Goal: Find specific fact: Find specific fact

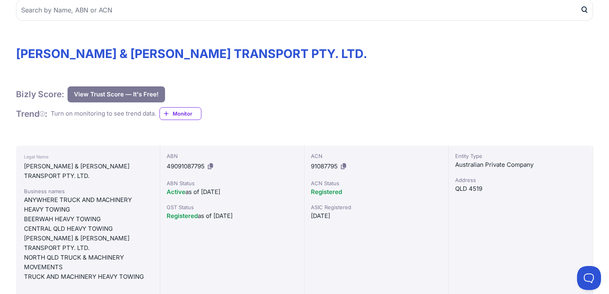
scroll to position [96, 0]
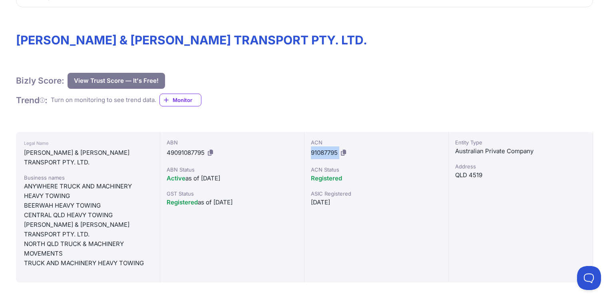
drag, startPoint x: 310, startPoint y: 150, endPoint x: 341, endPoint y: 153, distance: 30.6
click at [341, 153] on div "ACN 91087795 ACN Status Registered ASIC Registered [DATE]" at bounding box center [377, 207] width 144 height 150
copy div "91087795"
drag, startPoint x: 426, startPoint y: 218, endPoint x: 420, endPoint y: 215, distance: 6.4
click at [426, 218] on div "ACN 91087795 ACN Status Registered ASIC Registered [DATE]" at bounding box center [377, 207] width 144 height 150
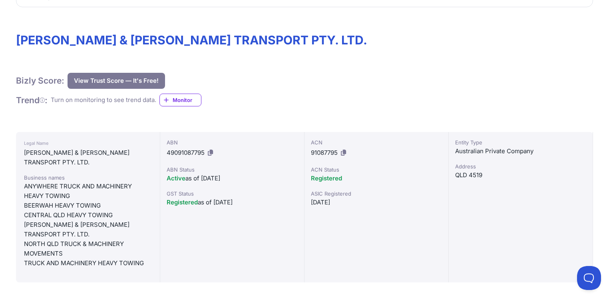
click at [350, 159] on div "ACN 91087795" at bounding box center [376, 148] width 131 height 21
click at [342, 154] on button at bounding box center [344, 152] width 8 height 13
drag, startPoint x: 212, startPoint y: 148, endPoint x: 365, endPoint y: 24, distance: 195.9
click at [212, 148] on button at bounding box center [210, 152] width 8 height 13
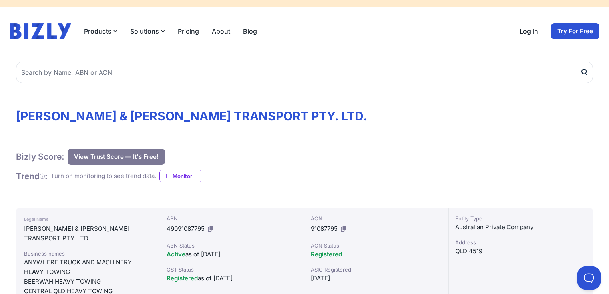
scroll to position [0, 0]
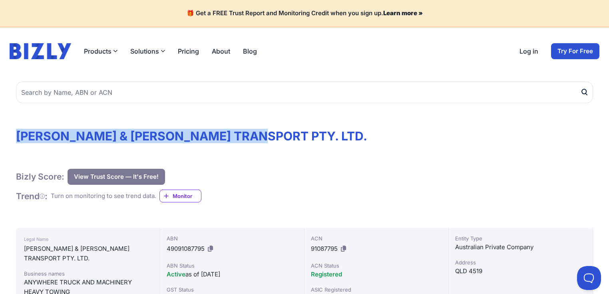
drag, startPoint x: 14, startPoint y: 134, endPoint x: 289, endPoint y: 131, distance: 275.6
copy h1 "[PERSON_NAME] & [PERSON_NAME] TRANSPORT PTY. LTD."
